Goal: Navigation & Orientation: Go to known website

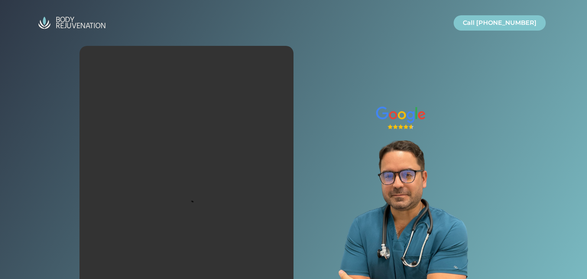
click at [68, 25] on img "Site" at bounding box center [72, 23] width 76 height 18
click at [62, 16] on img "Site" at bounding box center [72, 23] width 76 height 18
click at [61, 21] on img "Site" at bounding box center [72, 23] width 76 height 18
